Goal: Find contact information: Find contact information

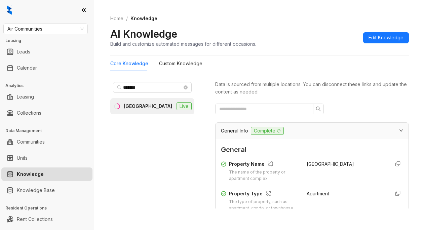
scroll to position [1514, 0]
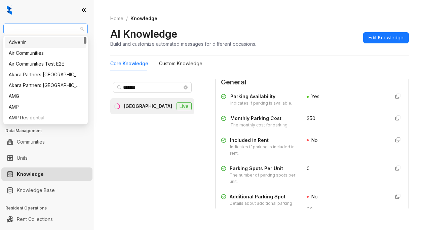
click at [50, 29] on span "Air Communities" at bounding box center [45, 29] width 76 height 10
type input "**"
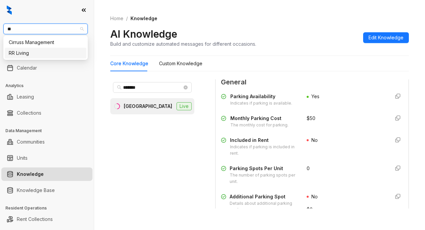
click at [49, 52] on div "RR Living" at bounding box center [46, 52] width 74 height 7
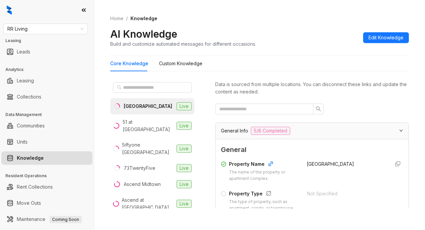
click at [309, 28] on div "AI Knowledge Build and customize automated messages for different occasions. Ed…" at bounding box center [259, 38] width 299 height 20
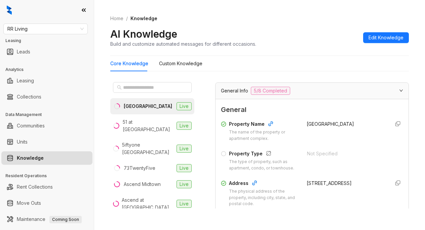
scroll to position [67, 0]
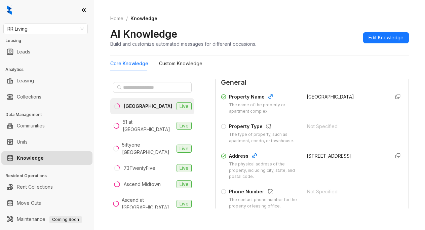
click at [359, 100] on div "[GEOGRAPHIC_DATA]" at bounding box center [346, 104] width 78 height 22
click at [136, 85] on input "text" at bounding box center [152, 87] width 59 height 7
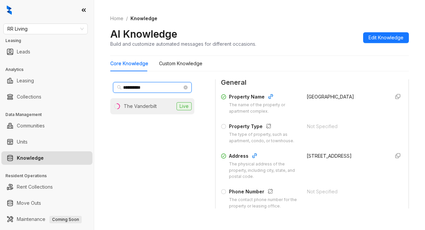
type input "**********"
click at [144, 108] on div "The Vanderbilt" at bounding box center [140, 106] width 33 height 7
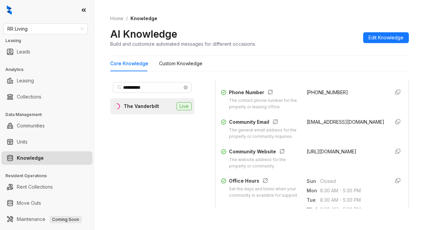
scroll to position [168, 0]
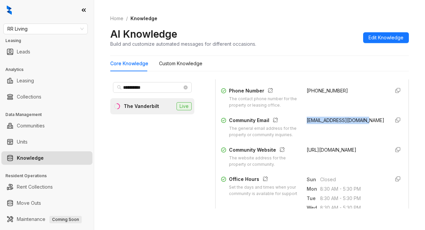
drag, startPoint x: 298, startPoint y: 125, endPoint x: 360, endPoint y: 125, distance: 62.2
click at [360, 125] on div "Community Email The general email address for the property or community inquiri…" at bounding box center [312, 128] width 182 height 22
copy span "[EMAIL_ADDRESS][DOMAIN_NAME]"
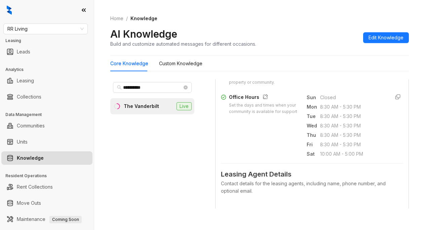
scroll to position [269, 0]
